Goal: Task Accomplishment & Management: Manage account settings

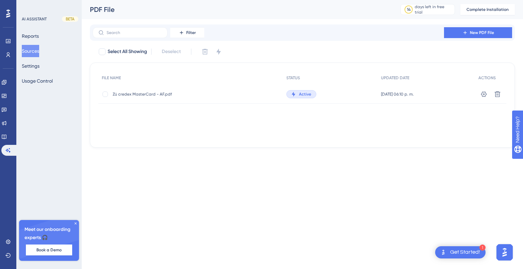
drag, startPoint x: 0, startPoint y: 0, endPoint x: 407, endPoint y: 159, distance: 436.7
click at [407, 159] on div "Performance Users Engagement Widgets Feedback Product Updates Knowledge Base AI…" at bounding box center [261, 85] width 523 height 170
click at [106, 94] on div at bounding box center [105, 94] width 5 height 5
checkbox input "true"
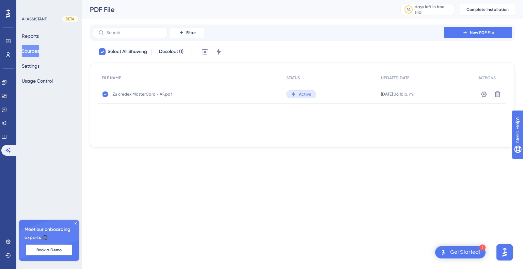
click at [61, 251] on span "Book a Demo" at bounding box center [48, 250] width 25 height 5
click at [457, 250] on div "Get Started!" at bounding box center [465, 252] width 30 height 7
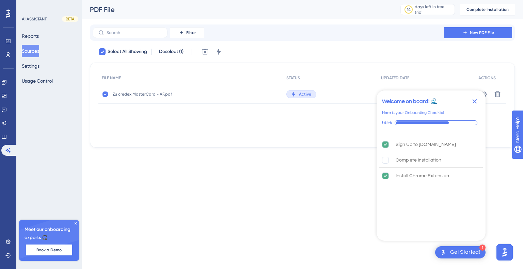
click at [321, 0] on html "1 Get Started! Welcome on board! 🌊 Here is your Onboarding Checklist 66% Sign U…" at bounding box center [261, 0] width 523 height 0
drag, startPoint x: 320, startPoint y: 179, endPoint x: 325, endPoint y: 175, distance: 6.1
click at [322, 0] on html "1 Get Started! Welcome on board! 🌊 Here is your Onboarding Checklist 66% Sign U…" at bounding box center [261, 0] width 523 height 0
click at [478, 100] on icon "Close Checklist" at bounding box center [475, 101] width 8 height 8
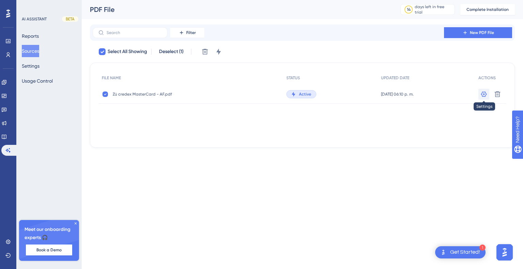
click at [485, 93] on icon at bounding box center [484, 93] width 6 height 5
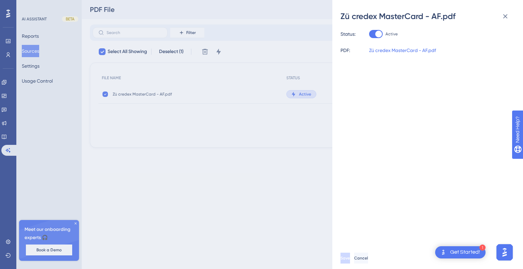
click at [236, 200] on div "Zü credex MasterCard - AF.pdf Status: Active PDF: Zü credex MasterCard - AF.pdf…" at bounding box center [261, 134] width 523 height 269
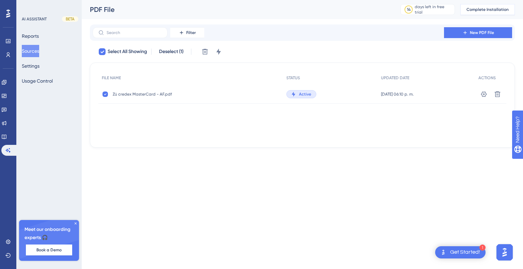
click at [489, 10] on span "Complete Installation" at bounding box center [488, 9] width 42 height 5
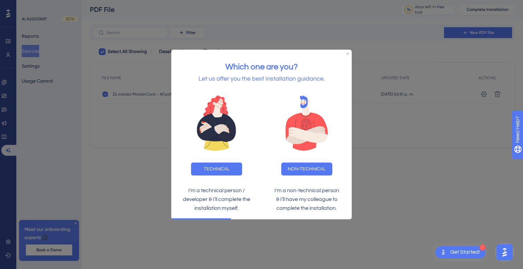
click at [348, 55] on div "Which one are you? Let us offer you the best installation guidance." at bounding box center [261, 70] width 181 height 40
click at [348, 52] on div "Which one are you? Let us offer you the best installation guidance." at bounding box center [261, 70] width 181 height 40
click at [348, 54] on icon "Close Preview" at bounding box center [347, 53] width 3 height 3
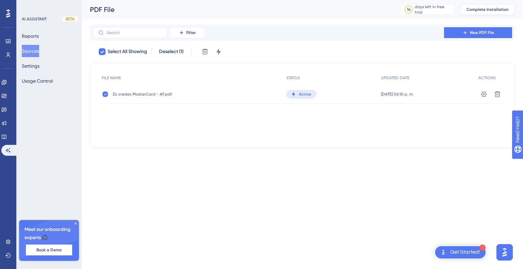
click at [471, 9] on span "Complete Installation" at bounding box center [488, 9] width 42 height 5
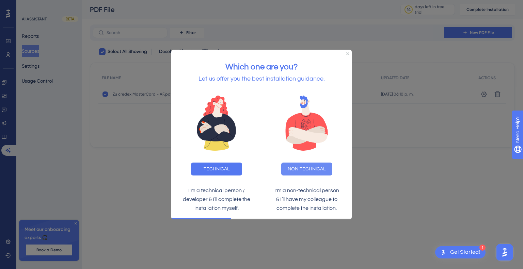
click at [323, 170] on button "NON-TECHNICAL" at bounding box center [306, 169] width 51 height 13
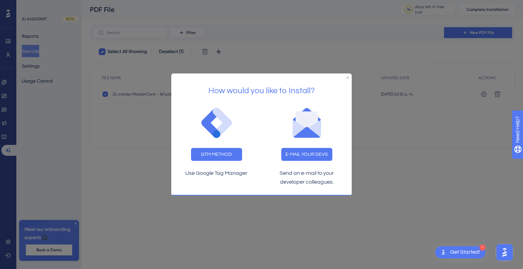
click at [375, 67] on div at bounding box center [261, 134] width 523 height 269
drag, startPoint x: 398, startPoint y: 37, endPoint x: 360, endPoint y: 75, distance: 53.5
click at [387, 49] on div at bounding box center [261, 134] width 523 height 269
click at [347, 77] on icon "Close Preview" at bounding box center [347, 77] width 3 height 3
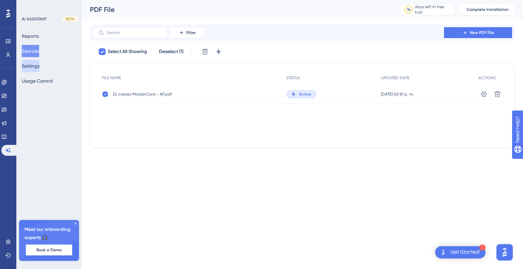
click at [40, 68] on button "Settings" at bounding box center [31, 66] width 18 height 12
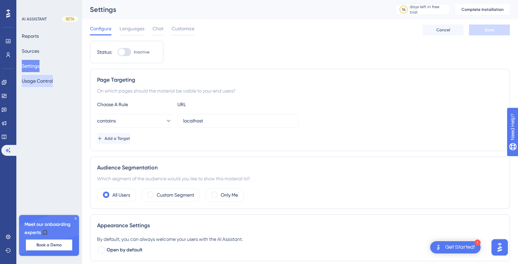
click at [39, 82] on button "Usage Control" at bounding box center [37, 81] width 31 height 12
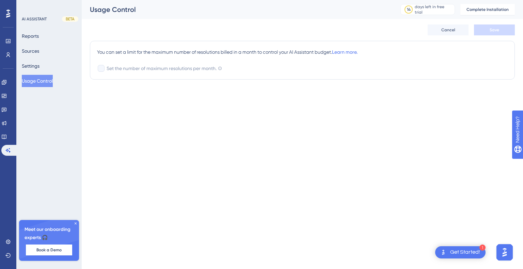
click at [43, 17] on div "AI ASSISTANT" at bounding box center [34, 18] width 25 height 5
click at [40, 68] on button "Settings" at bounding box center [31, 66] width 18 height 12
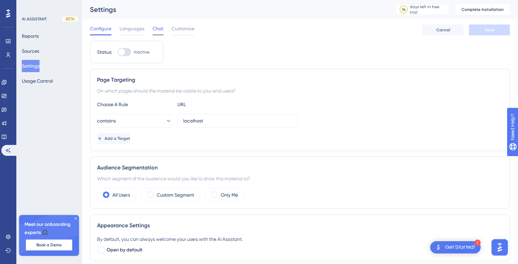
click at [154, 28] on span "Chat" at bounding box center [158, 29] width 11 height 8
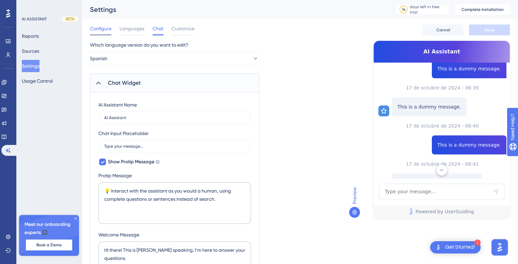
click at [104, 30] on span "Configure" at bounding box center [100, 29] width 21 height 8
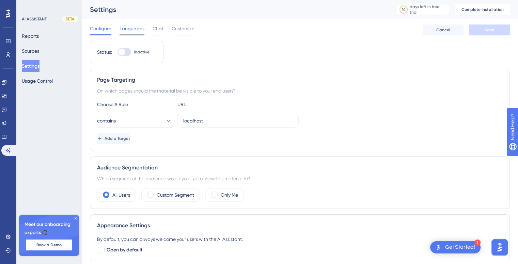
click at [125, 30] on span "Languages" at bounding box center [132, 29] width 25 height 8
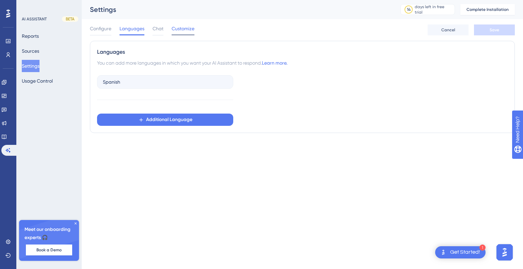
click at [184, 31] on span "Customize" at bounding box center [183, 29] width 23 height 8
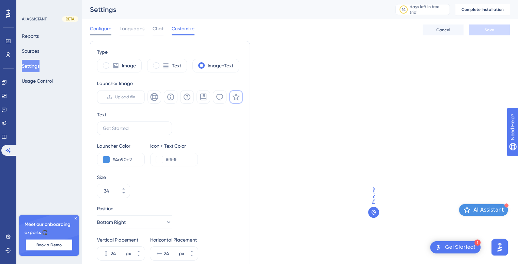
click at [104, 29] on span "Configure" at bounding box center [100, 29] width 21 height 8
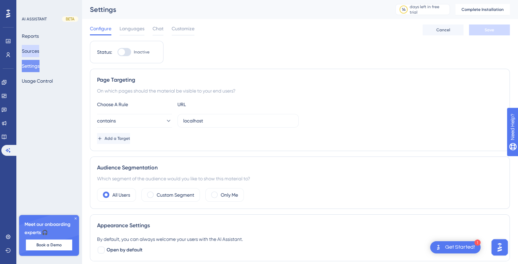
click at [38, 52] on button "Sources" at bounding box center [30, 51] width 17 height 12
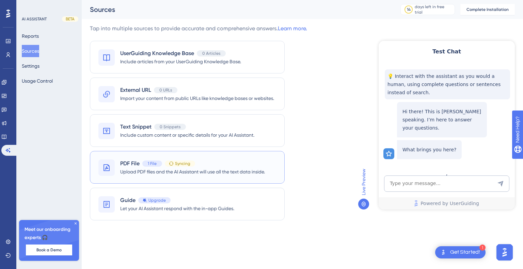
click at [178, 167] on div "PDF File 1 File Syncing" at bounding box center [157, 164] width 75 height 8
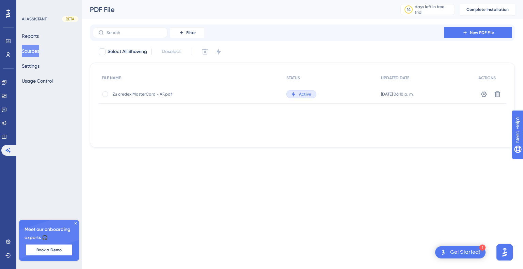
click at [381, 96] on span "[DATE] 06:10 p. m." at bounding box center [397, 94] width 33 height 5
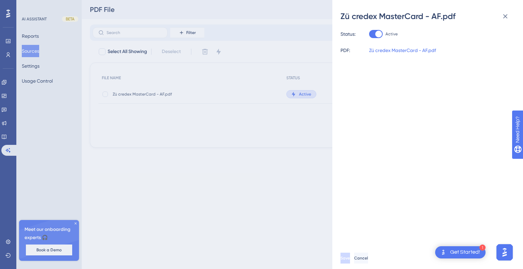
click at [278, 150] on div "Zü credex MasterCard - AF.pdf Status: Active PDF: Zü credex MasterCard - AF.pdf…" at bounding box center [261, 134] width 523 height 269
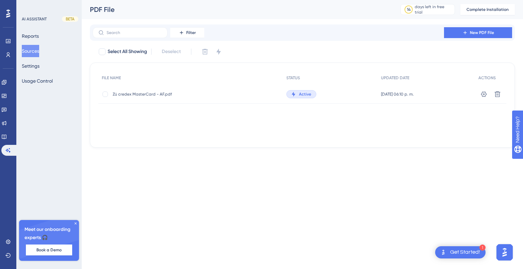
click at [39, 53] on button "Sources" at bounding box center [30, 51] width 17 height 12
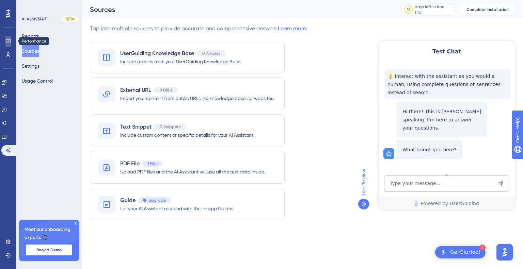
click at [5, 41] on icon at bounding box center [7, 40] width 5 height 5
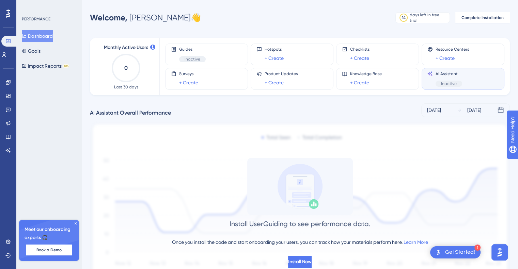
click at [443, 74] on span "AI Assistant" at bounding box center [449, 73] width 27 height 5
click at [448, 83] on span "Inactive" at bounding box center [449, 83] width 16 height 5
click at [443, 68] on div "AI Assistant Inactive" at bounding box center [463, 79] width 83 height 22
click at [442, 78] on div "AI Assistant Inactive" at bounding box center [449, 79] width 27 height 16
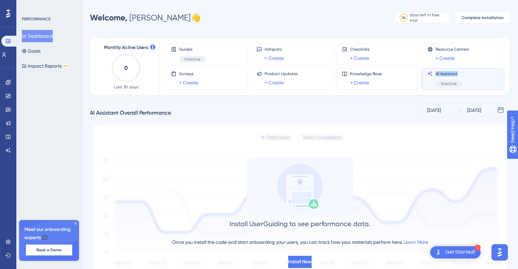
click at [440, 78] on div "AI Assistant Inactive" at bounding box center [449, 79] width 27 height 16
click at [432, 83] on div "AI Assistant Inactive" at bounding box center [462, 79] width 71 height 16
click at [431, 83] on div "AI Assistant Inactive" at bounding box center [462, 79] width 71 height 16
click at [431, 82] on div "AI Assistant Inactive" at bounding box center [462, 79] width 71 height 16
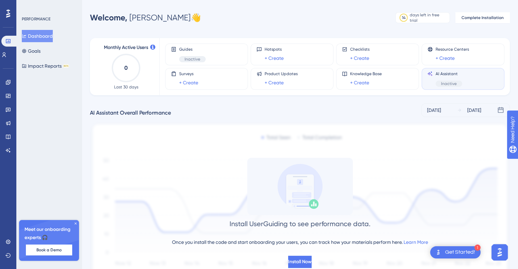
click at [454, 78] on div "AI Assistant Inactive" at bounding box center [449, 79] width 27 height 16
click at [481, 77] on div "AI Assistant Inactive" at bounding box center [462, 79] width 71 height 16
click at [44, 253] on span "Book a Demo" at bounding box center [48, 250] width 25 height 5
